Goal: Task Accomplishment & Management: Use online tool/utility

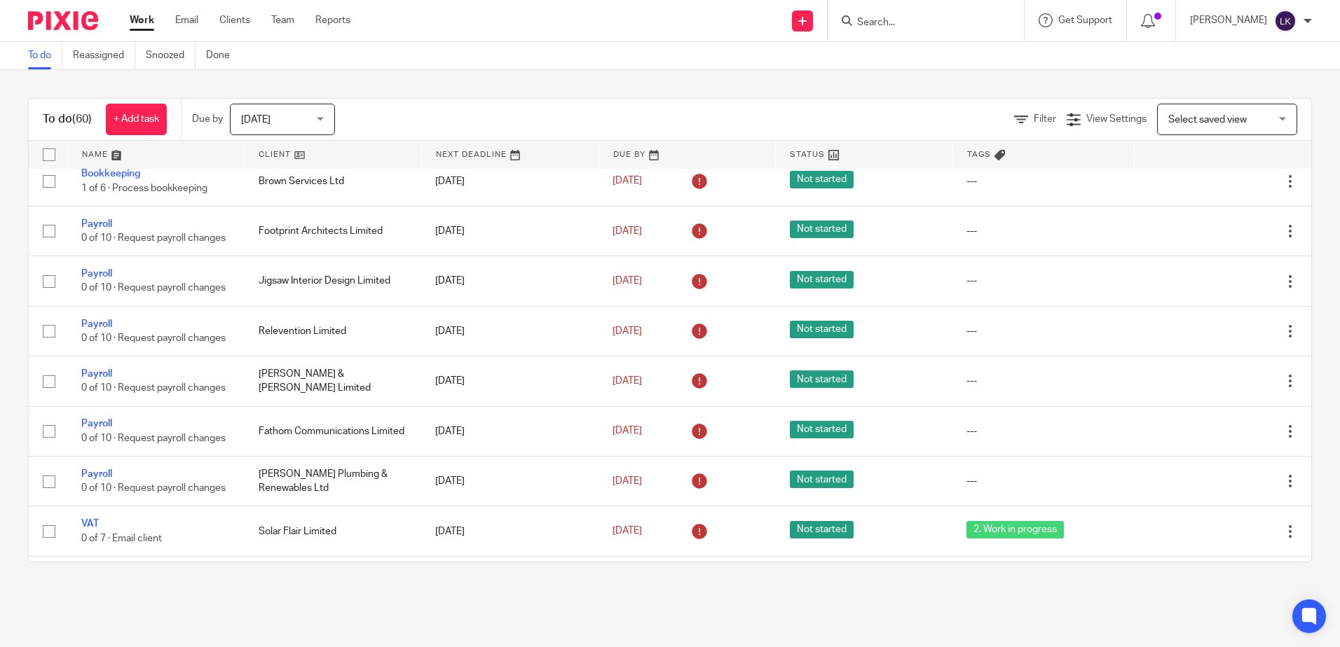
scroll to position [420, 0]
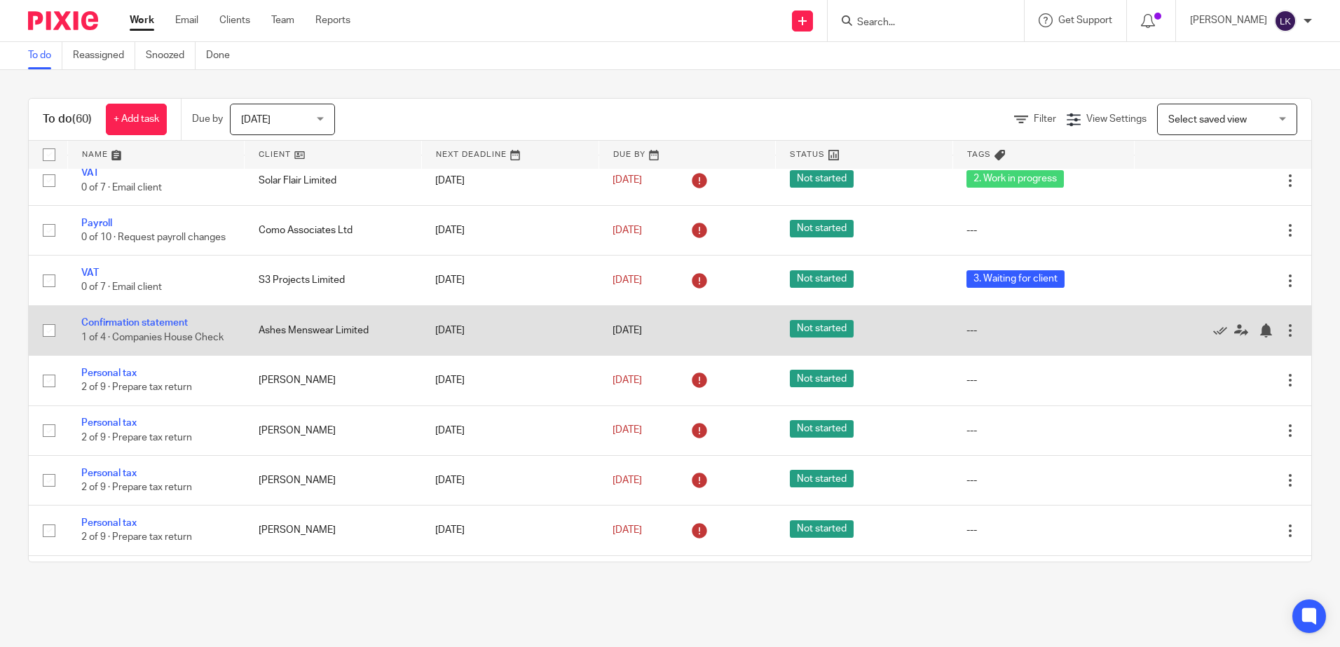
click at [149, 355] on td "Confirmation statement 1 of 4 · Companies House Check" at bounding box center [155, 330] width 177 height 50
click at [156, 328] on link "Confirmation statement" at bounding box center [134, 323] width 106 height 10
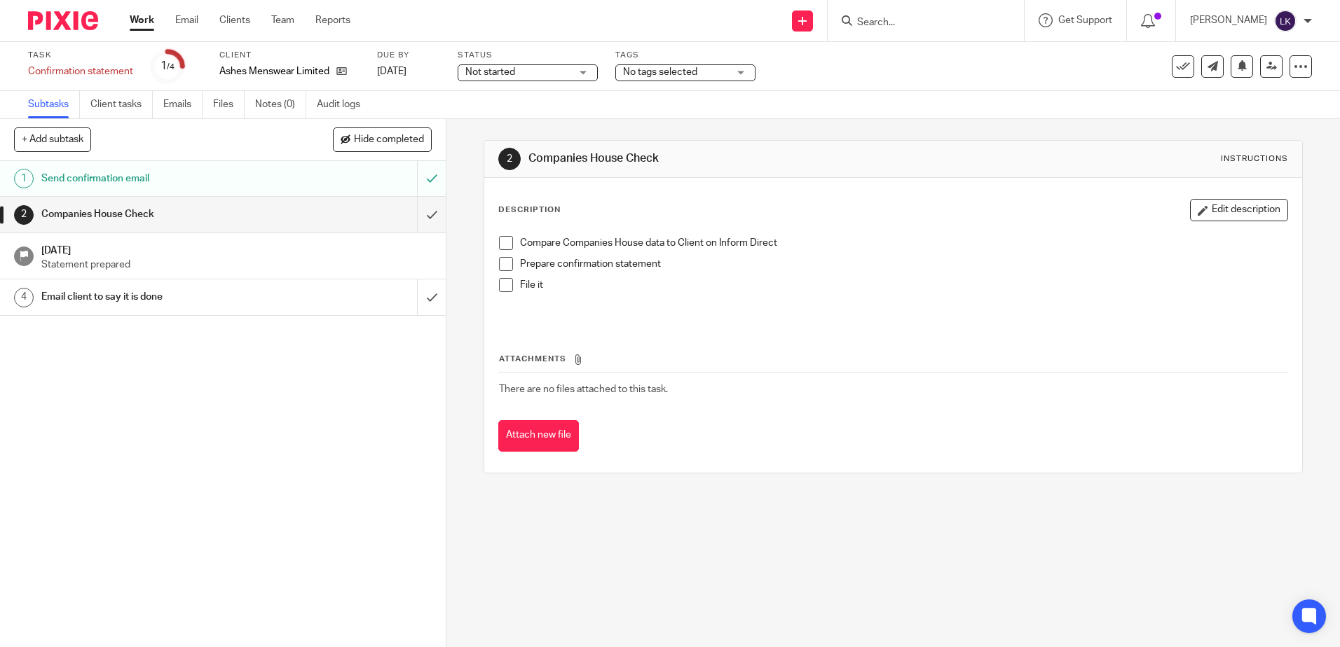
click at [502, 243] on span at bounding box center [506, 243] width 14 height 14
click at [503, 263] on span at bounding box center [506, 264] width 14 height 14
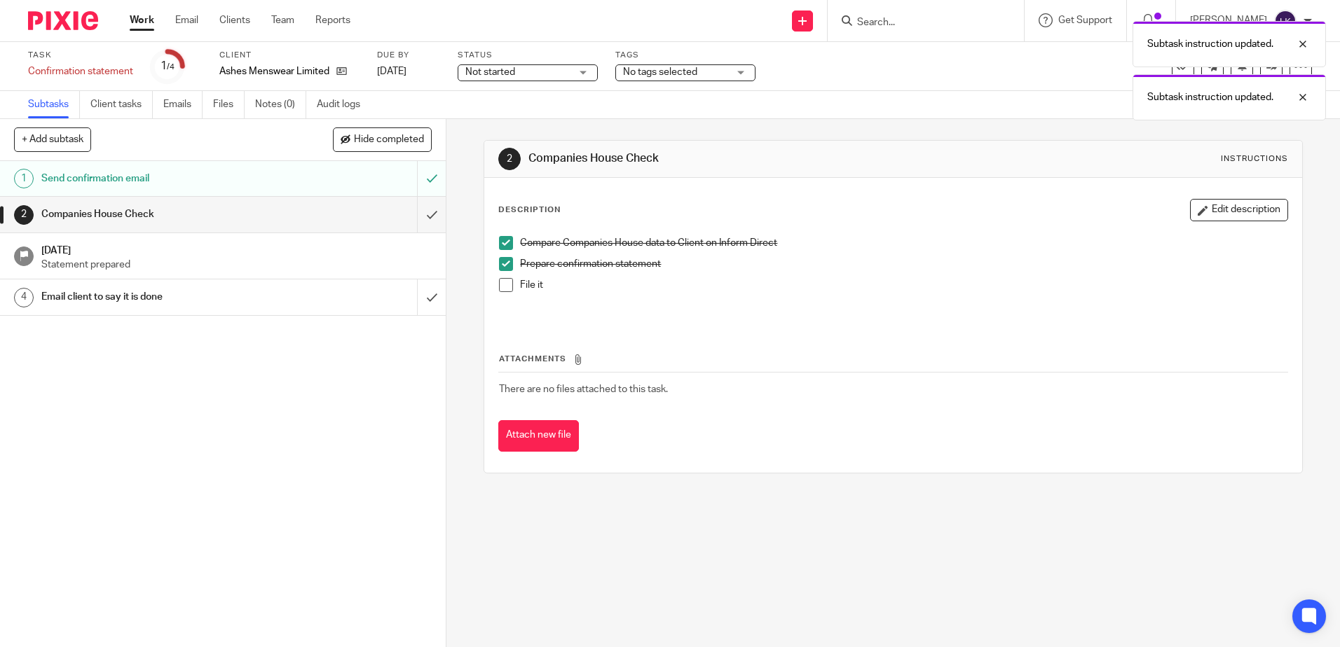
click at [500, 284] on span at bounding box center [506, 285] width 14 height 14
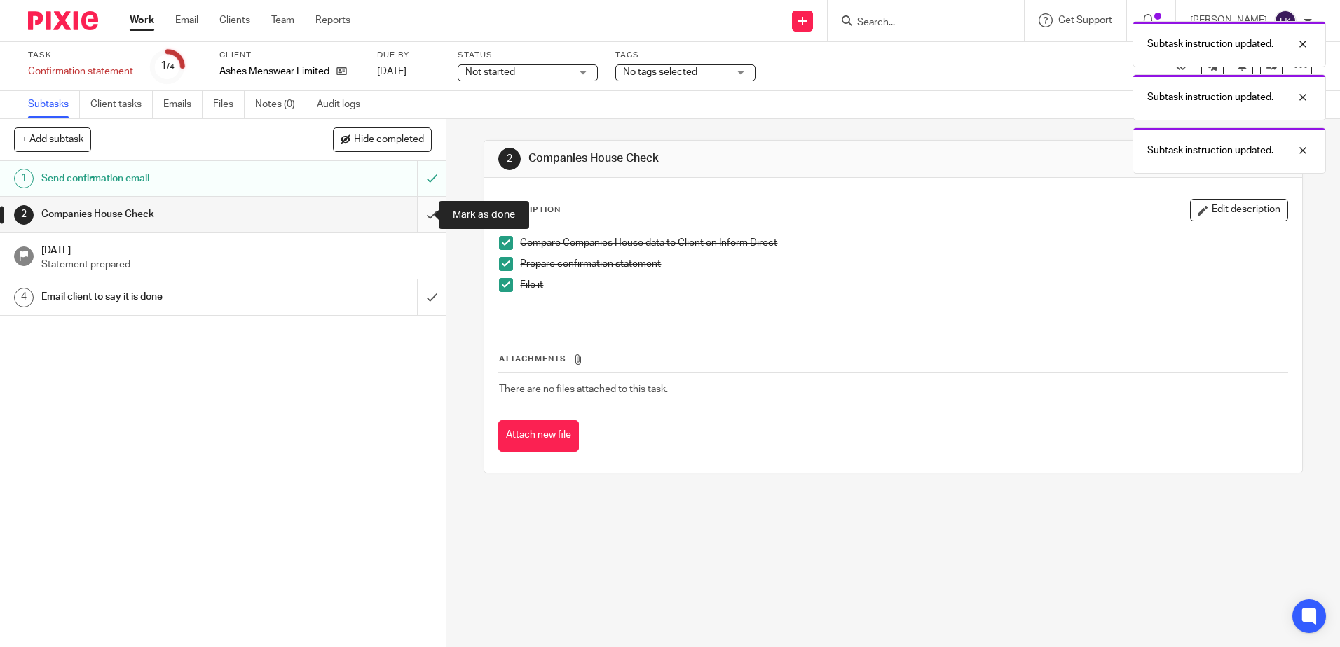
click at [420, 216] on input "submit" at bounding box center [223, 214] width 446 height 35
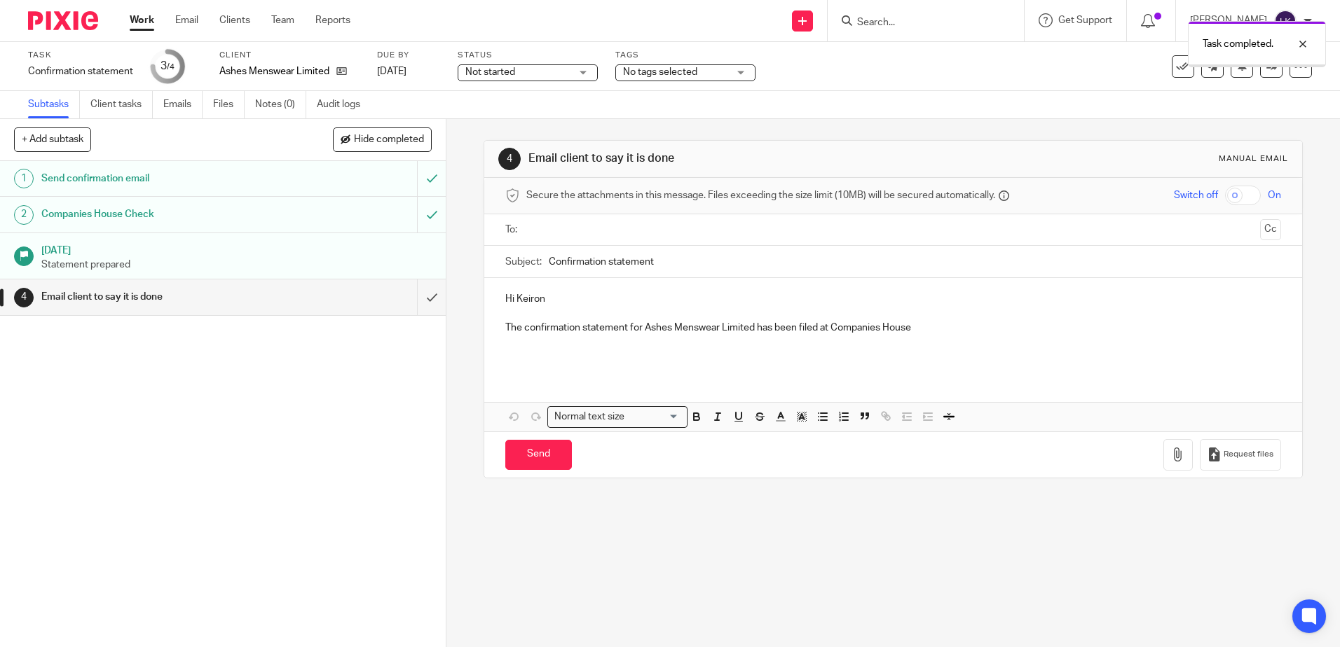
click at [560, 233] on input "text" at bounding box center [892, 230] width 722 height 16
click at [511, 304] on p "Hi Keiron" at bounding box center [892, 302] width 775 height 14
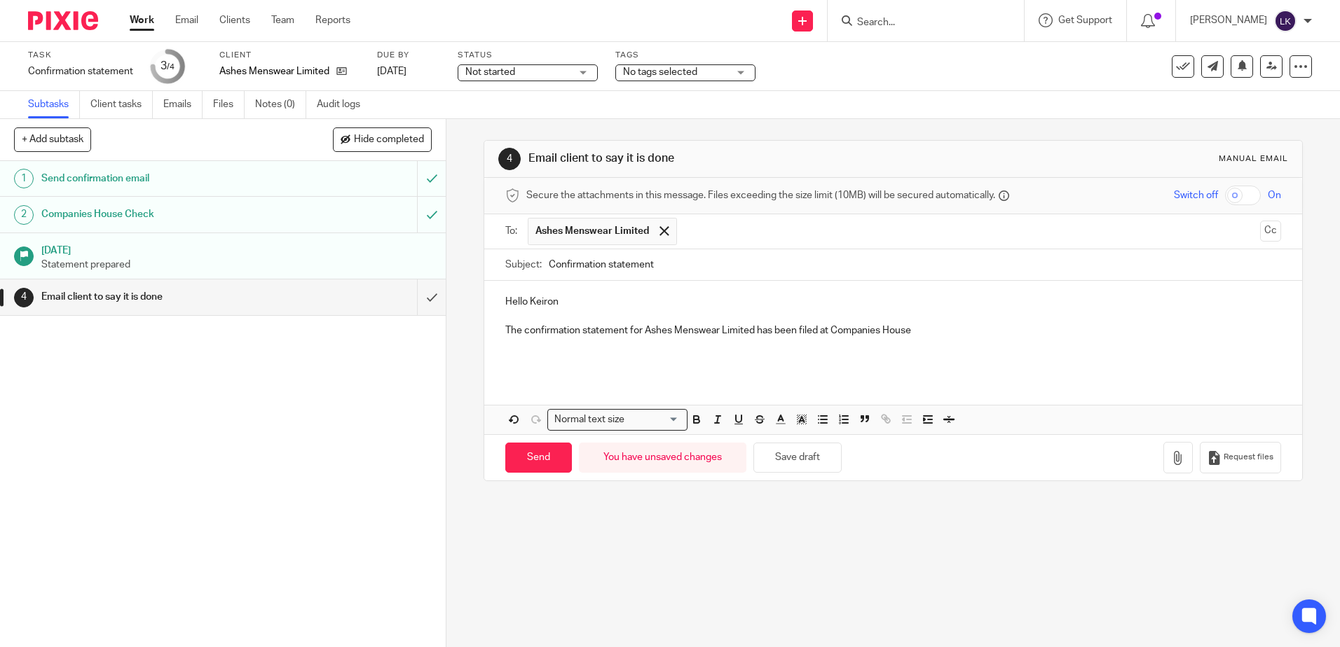
drag, startPoint x: 563, startPoint y: 295, endPoint x: 562, endPoint y: 303, distance: 7.7
click at [562, 296] on p "Hello Keiron" at bounding box center [892, 302] width 775 height 14
click at [506, 330] on p "The confirmation statement for Ashes Menswear Limited has been filed at Compani…" at bounding box center [892, 331] width 775 height 14
drag, startPoint x: 1045, startPoint y: 333, endPoint x: 1053, endPoint y: 331, distance: 7.8
click at [1053, 331] on p "I would like to let you know that the confirmation statement for Ashes Menswear…" at bounding box center [892, 331] width 775 height 14
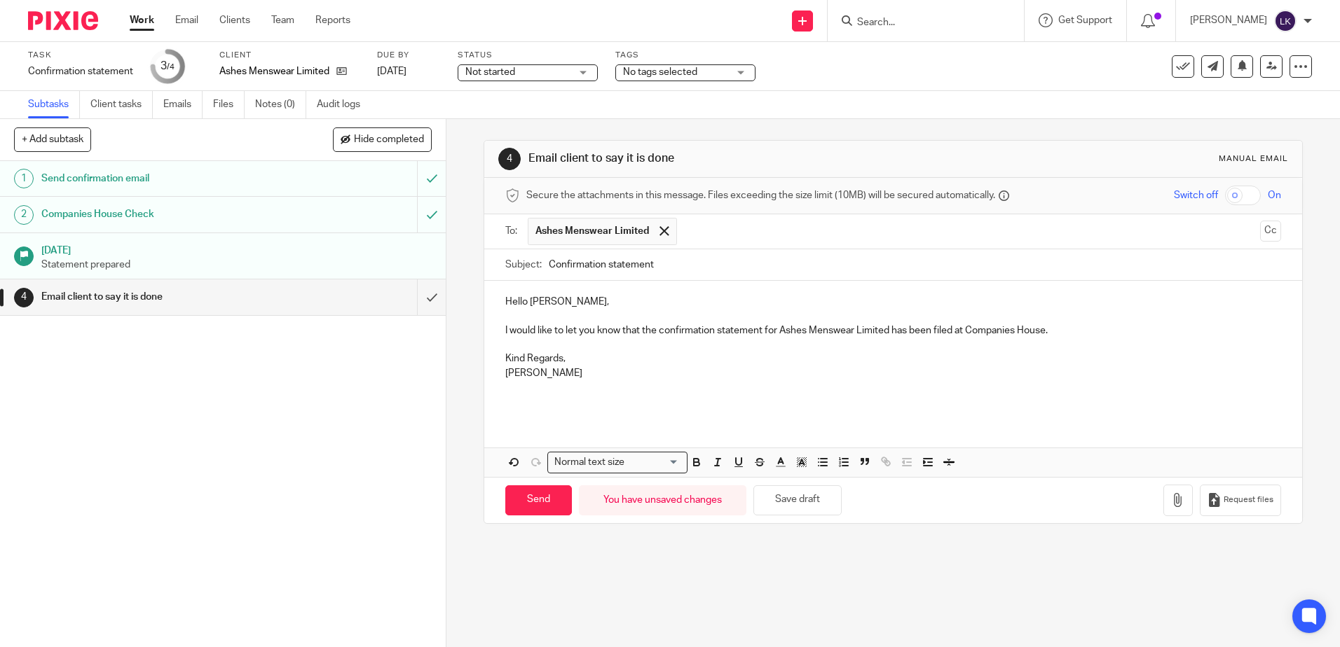
click at [549, 263] on input "Confirmation statement" at bounding box center [914, 265] width 731 height 32
type input "ASH100 - Confirmation statement"
click at [533, 500] on input "Send" at bounding box center [538, 501] width 67 height 30
type input "Sent"
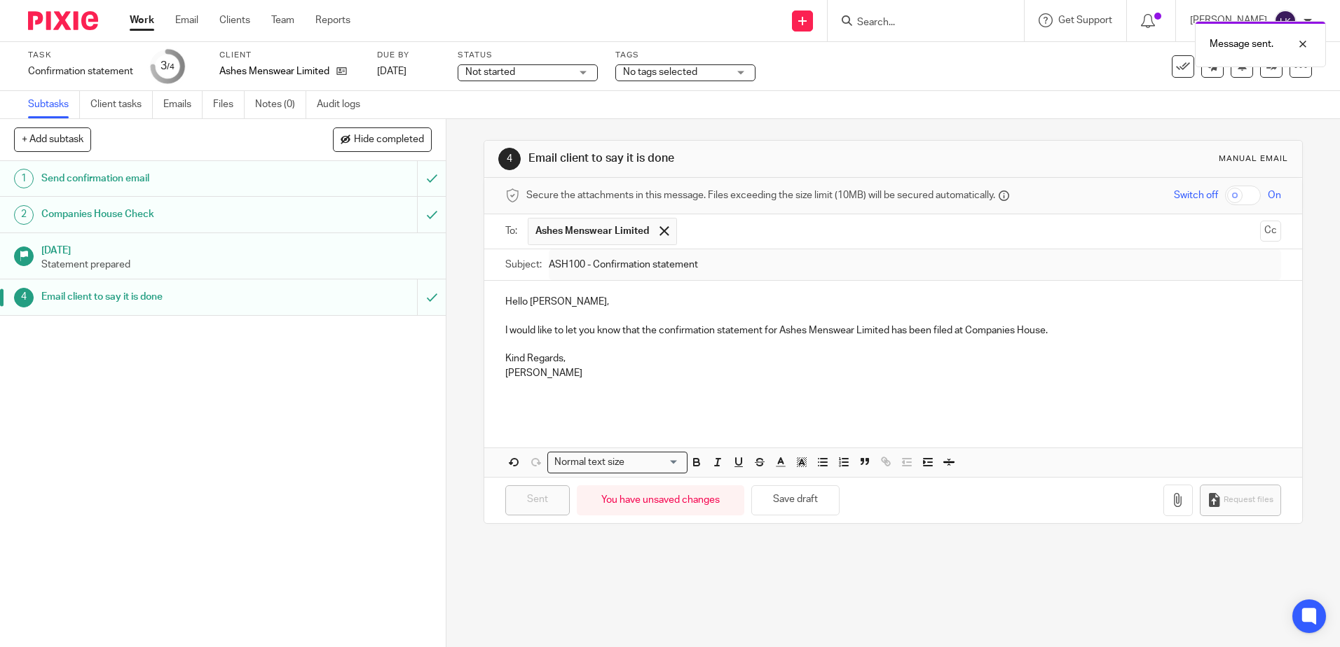
click at [139, 19] on link "Work" at bounding box center [142, 20] width 25 height 14
